Goal: Transaction & Acquisition: Purchase product/service

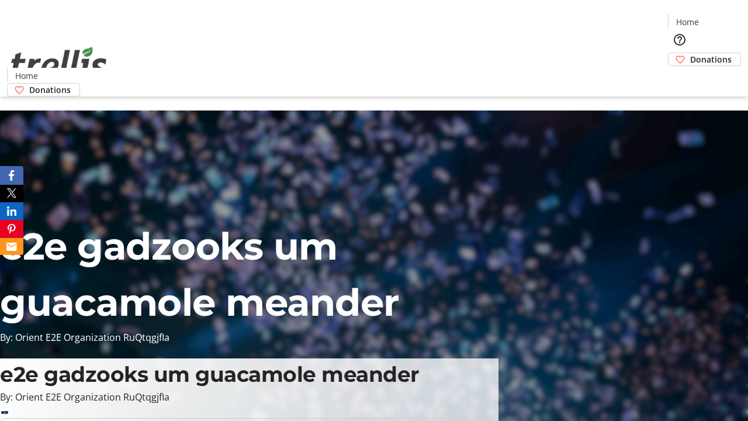
click at [690, 53] on span "Donations" at bounding box center [710, 59] width 41 height 12
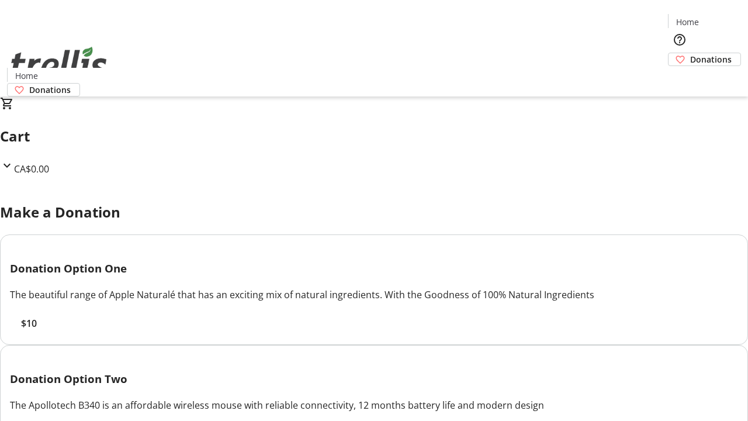
click at [37, 330] on span "$10" at bounding box center [29, 323] width 16 height 14
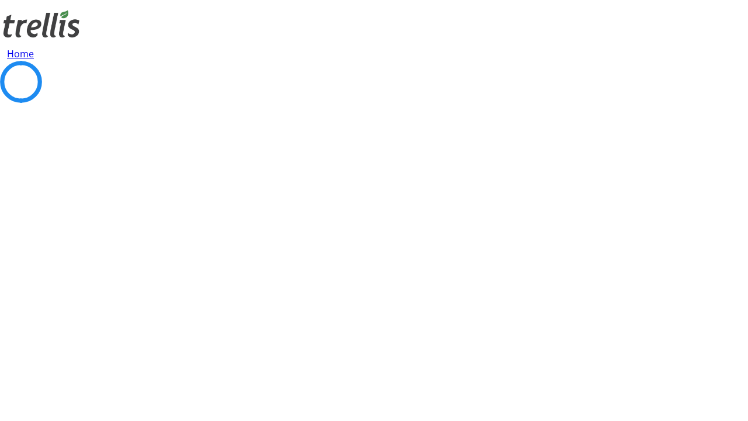
select select "CA"
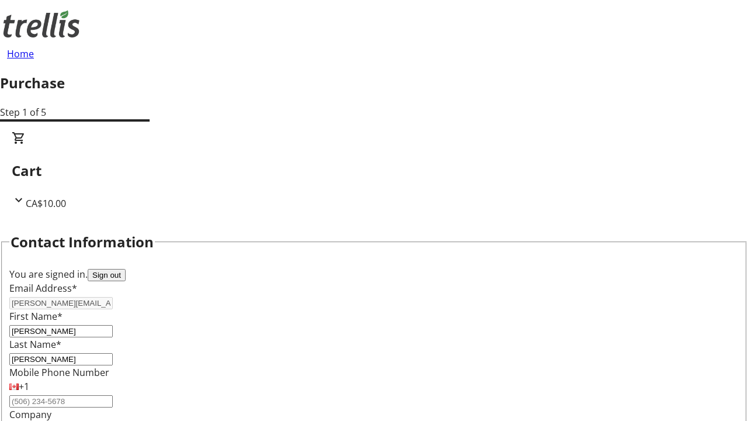
type input "[STREET_ADDRESS][PERSON_NAME]"
type input "Kelowna"
select select "BC"
type input "Kelowna"
type input "V1Y 0C2"
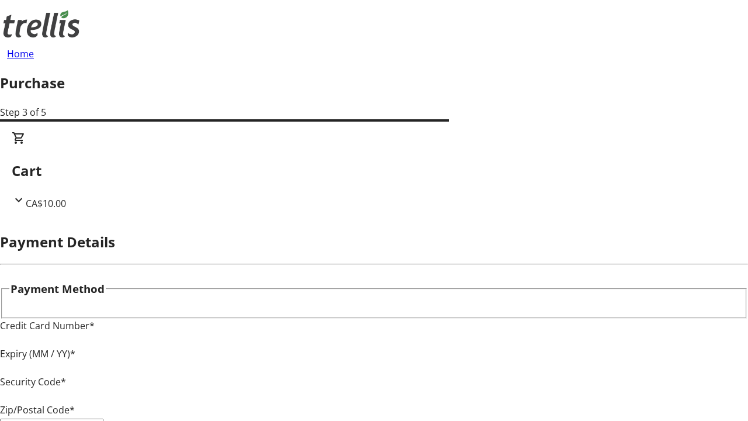
type input "V1Y 0C2"
